Goal: Task Accomplishment & Management: Manage account settings

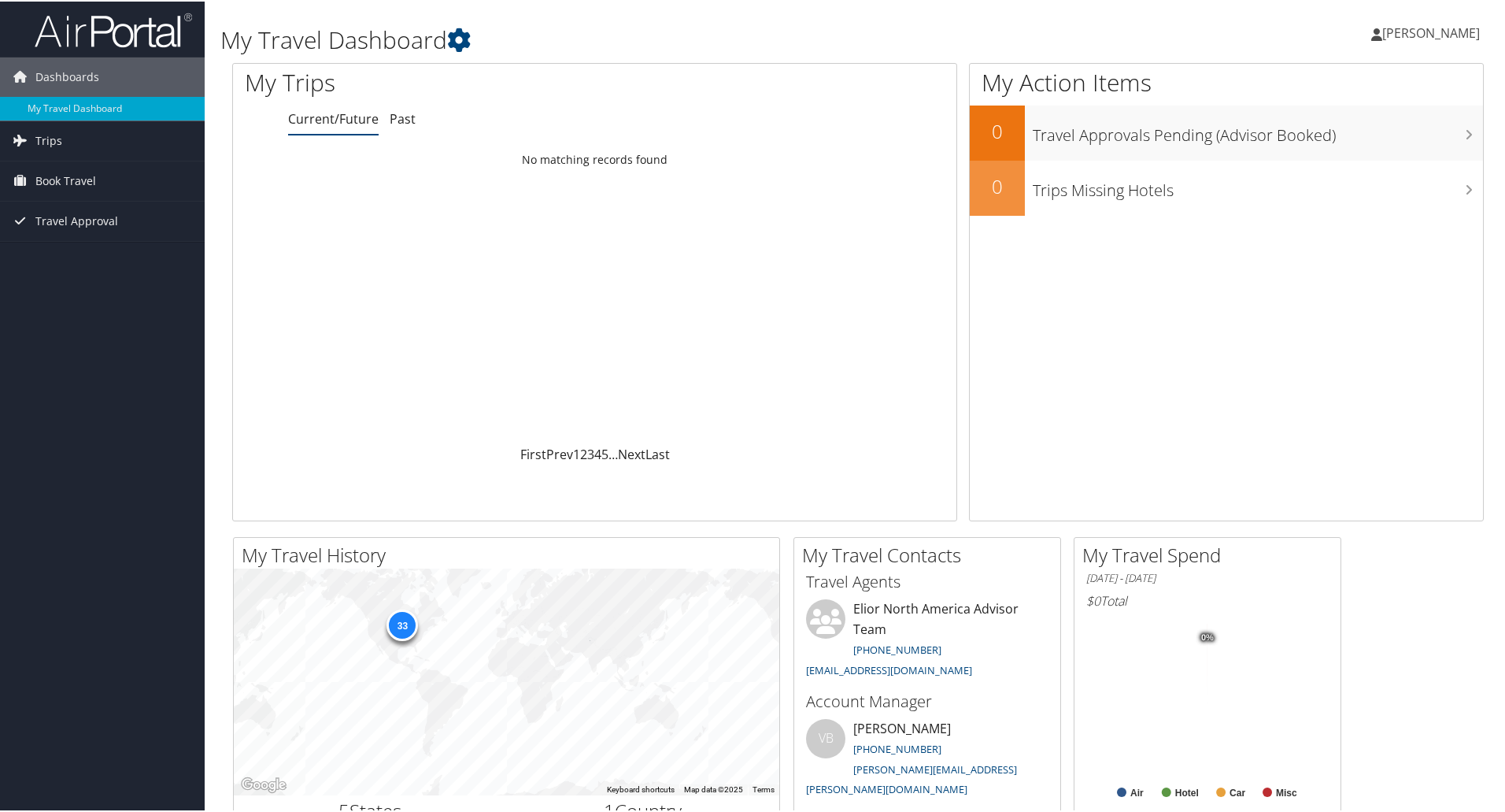
click at [1431, 36] on span "[PERSON_NAME]" at bounding box center [1430, 31] width 97 height 17
click at [1338, 88] on link "My Settings" at bounding box center [1390, 87] width 176 height 26
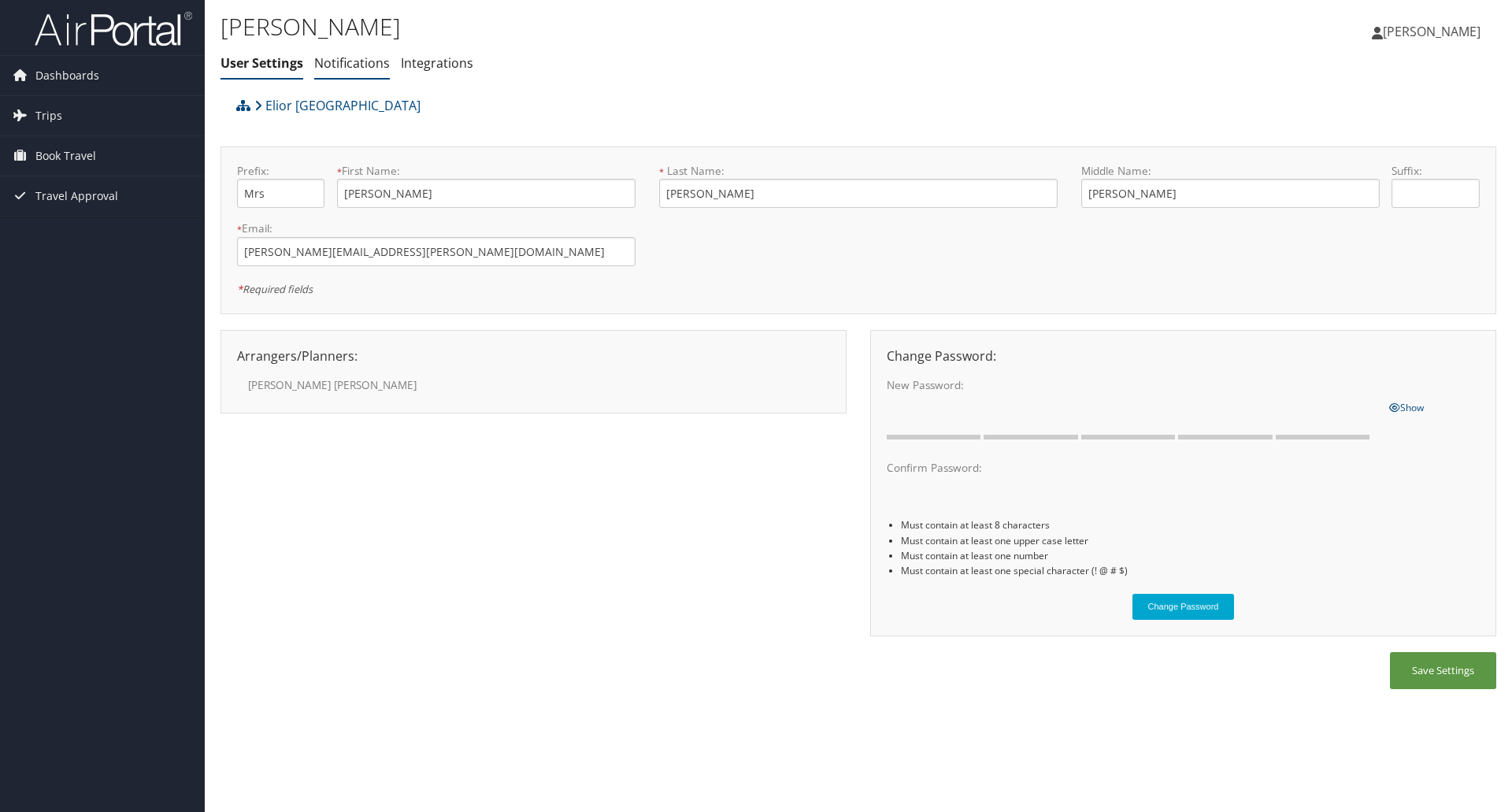
click at [358, 56] on link "Notifications" at bounding box center [352, 63] width 76 height 17
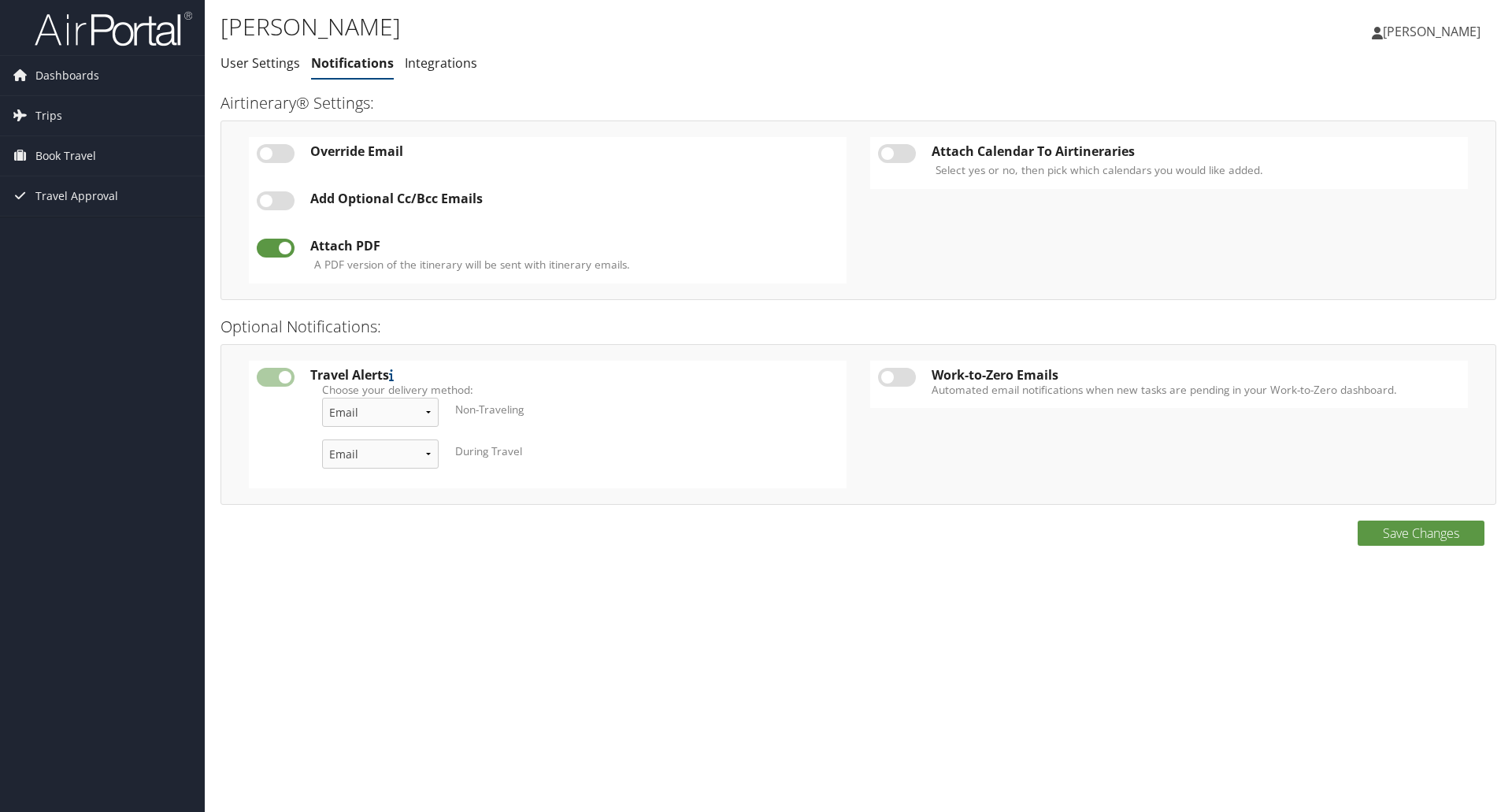
click at [427, 63] on link "Integrations" at bounding box center [441, 63] width 73 height 17
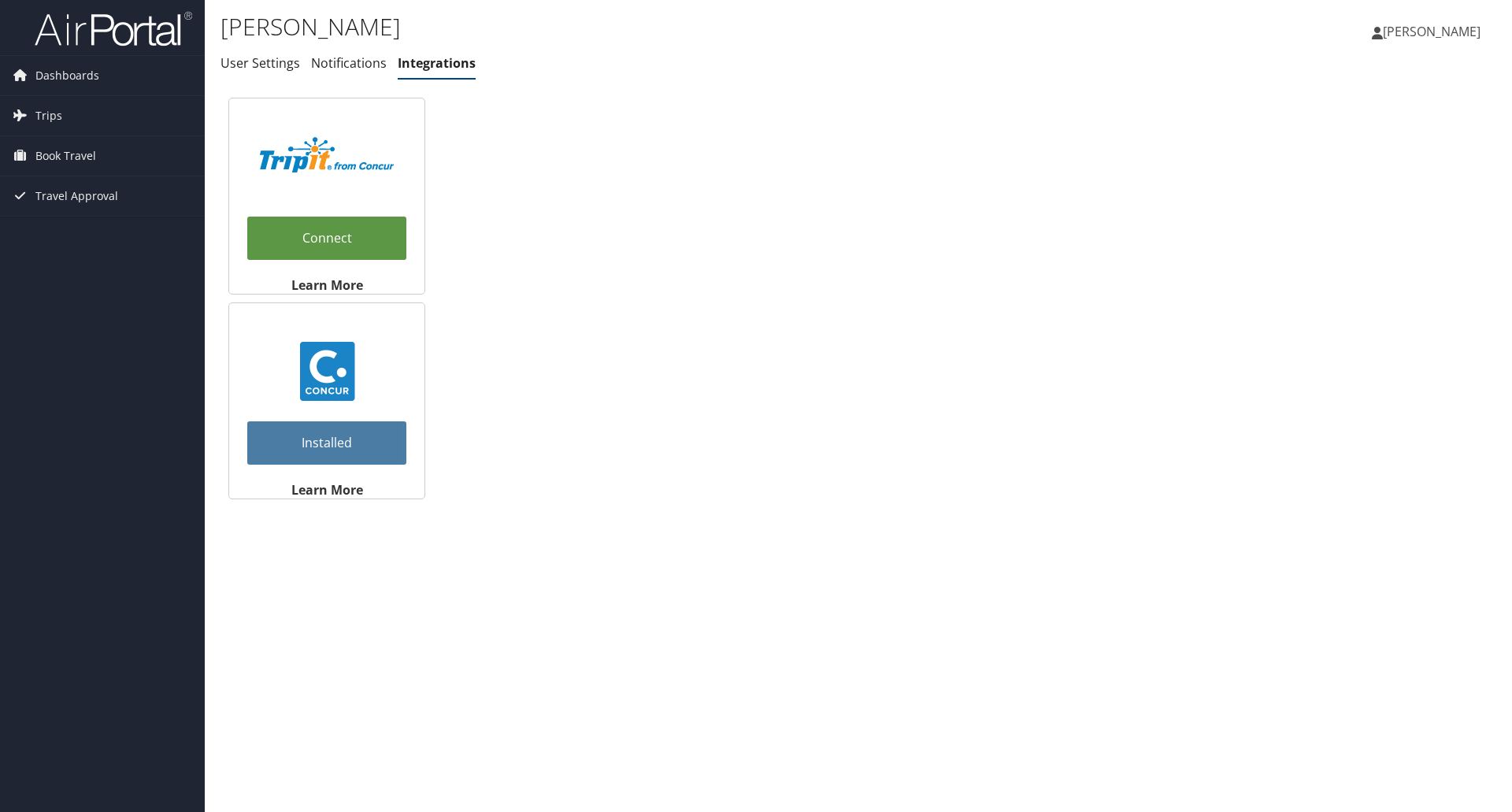
click at [1433, 31] on span "[PERSON_NAME]" at bounding box center [1431, 31] width 97 height 17
click at [1358, 140] on link "View Travel Profile" at bounding box center [1392, 140] width 176 height 26
